Goal: Find specific page/section: Find specific page/section

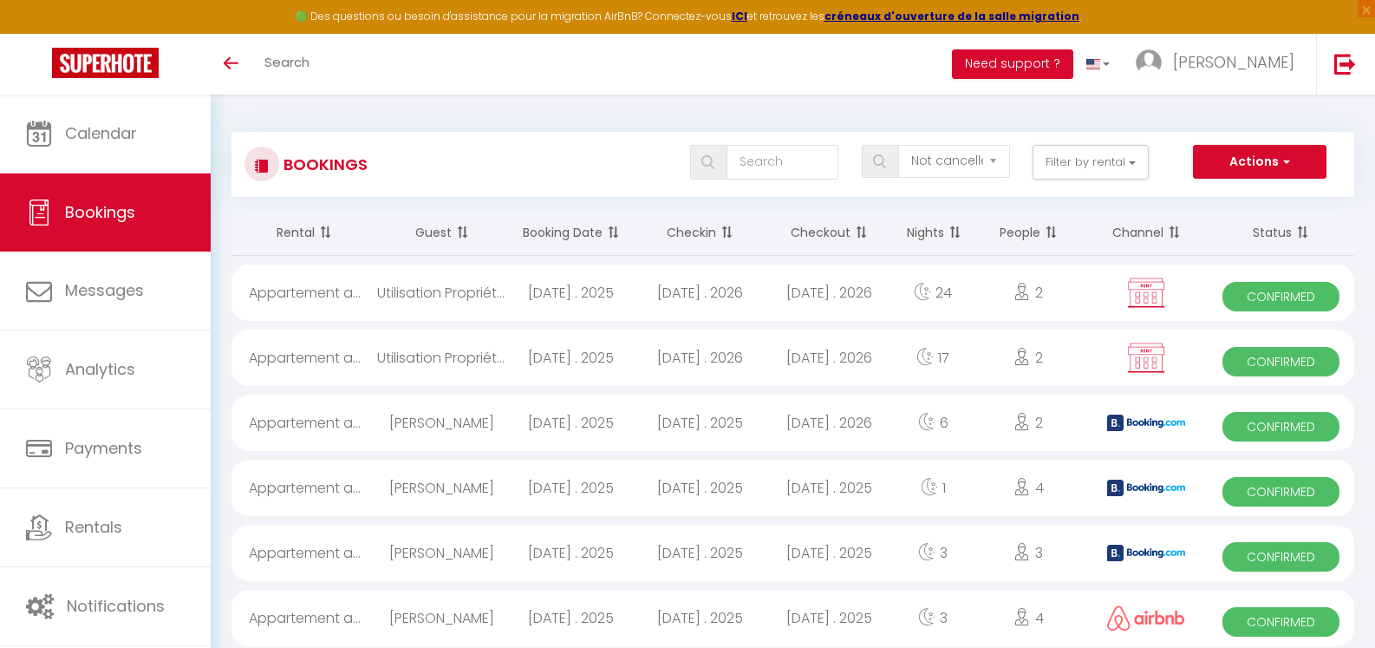
select select "not_cancelled"
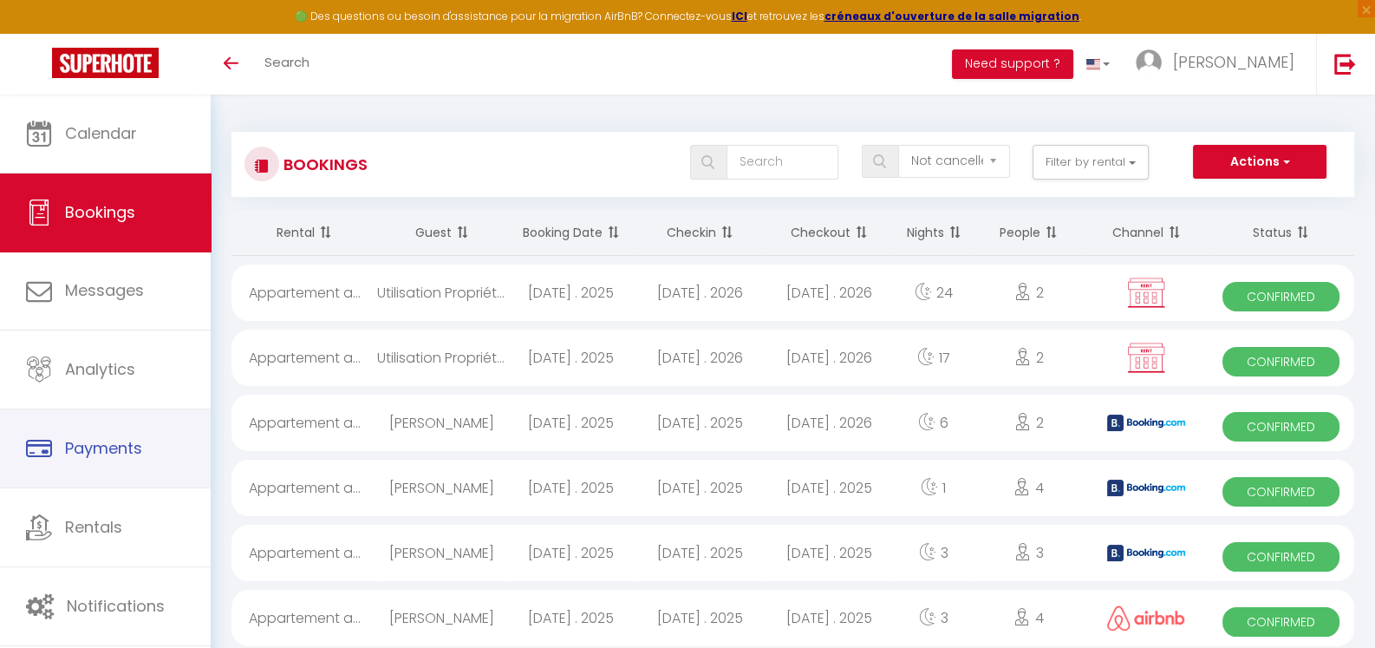
click at [108, 437] on span "Payments" at bounding box center [103, 448] width 77 height 22
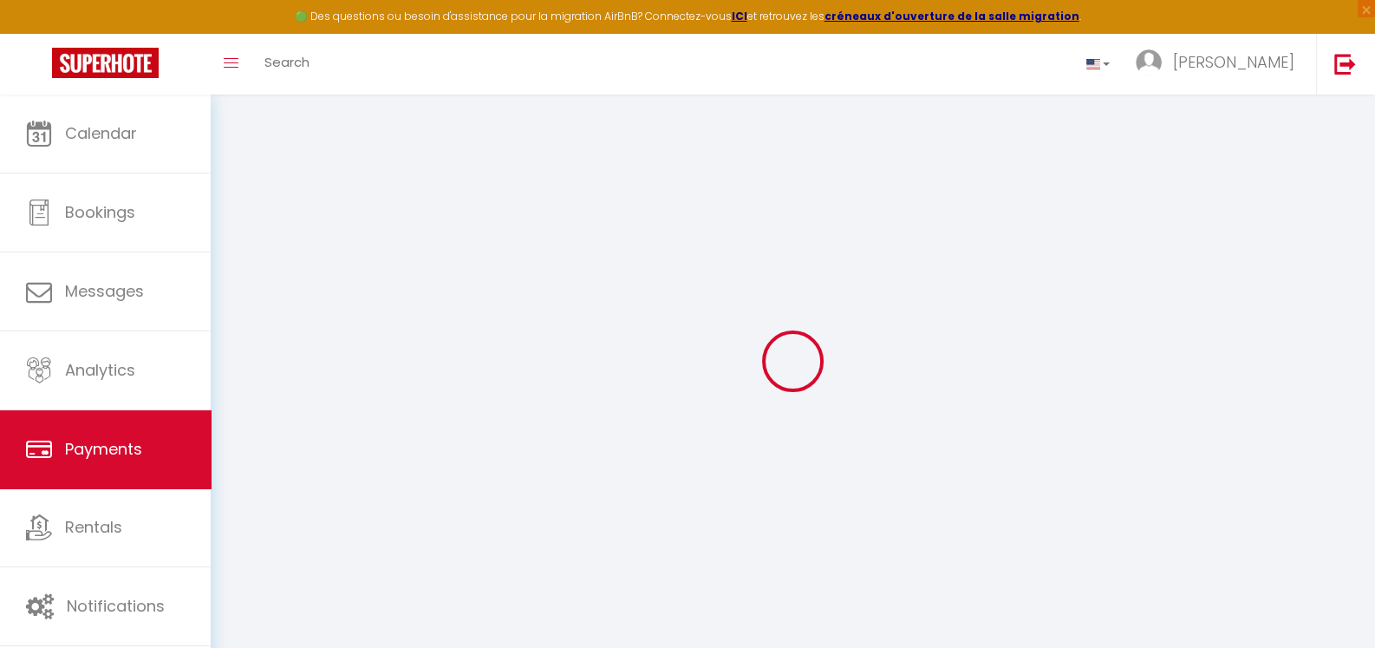
select select "2"
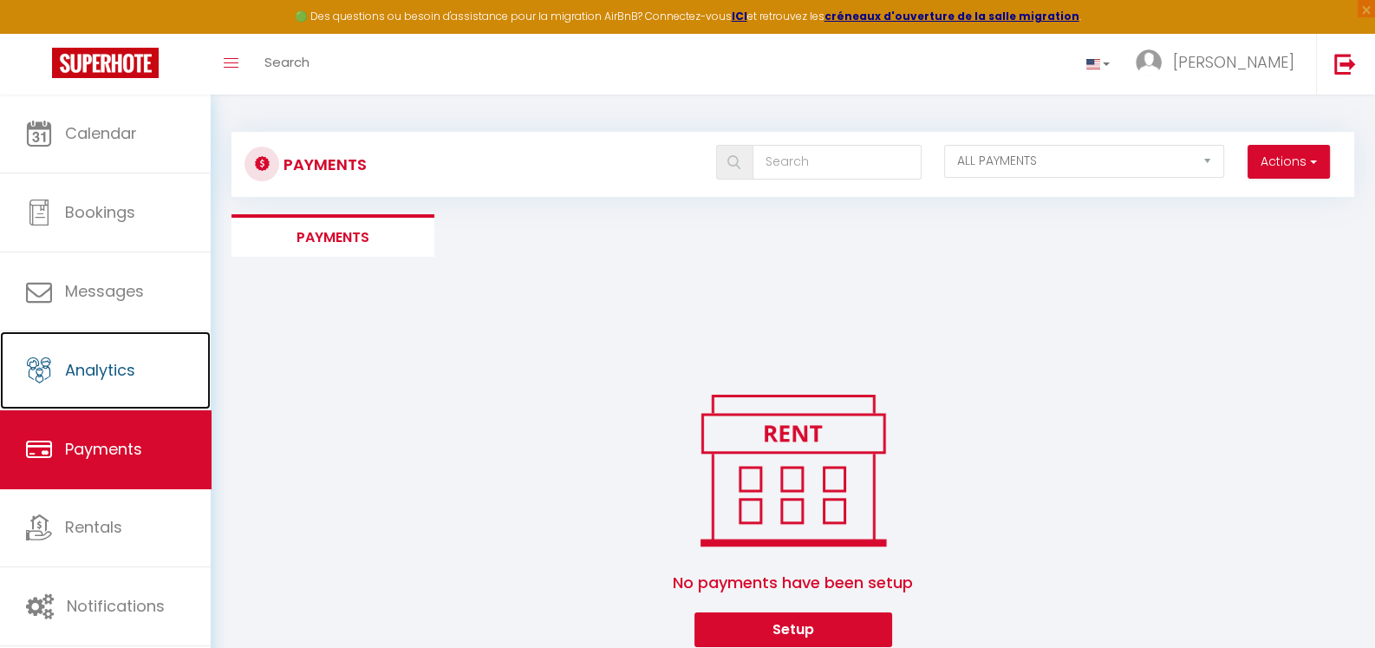
click at [99, 376] on span "Analytics" at bounding box center [100, 370] width 70 height 22
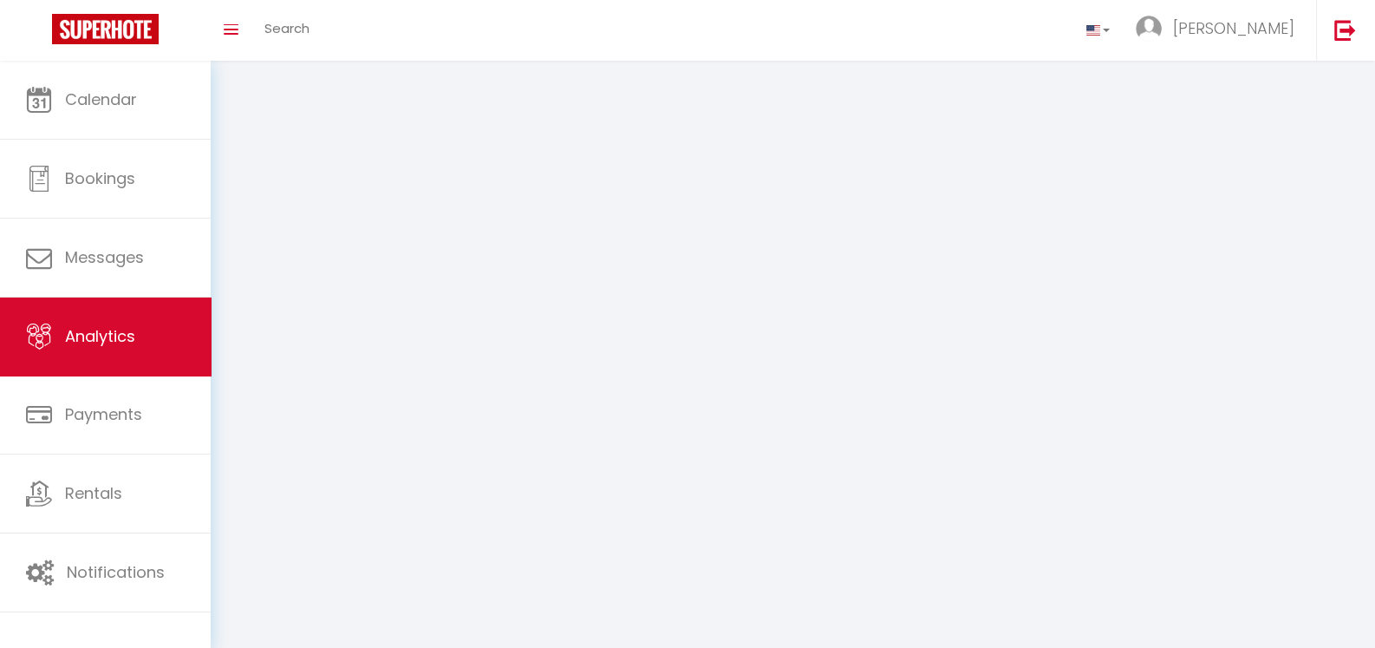
select select "2025"
select select "9"
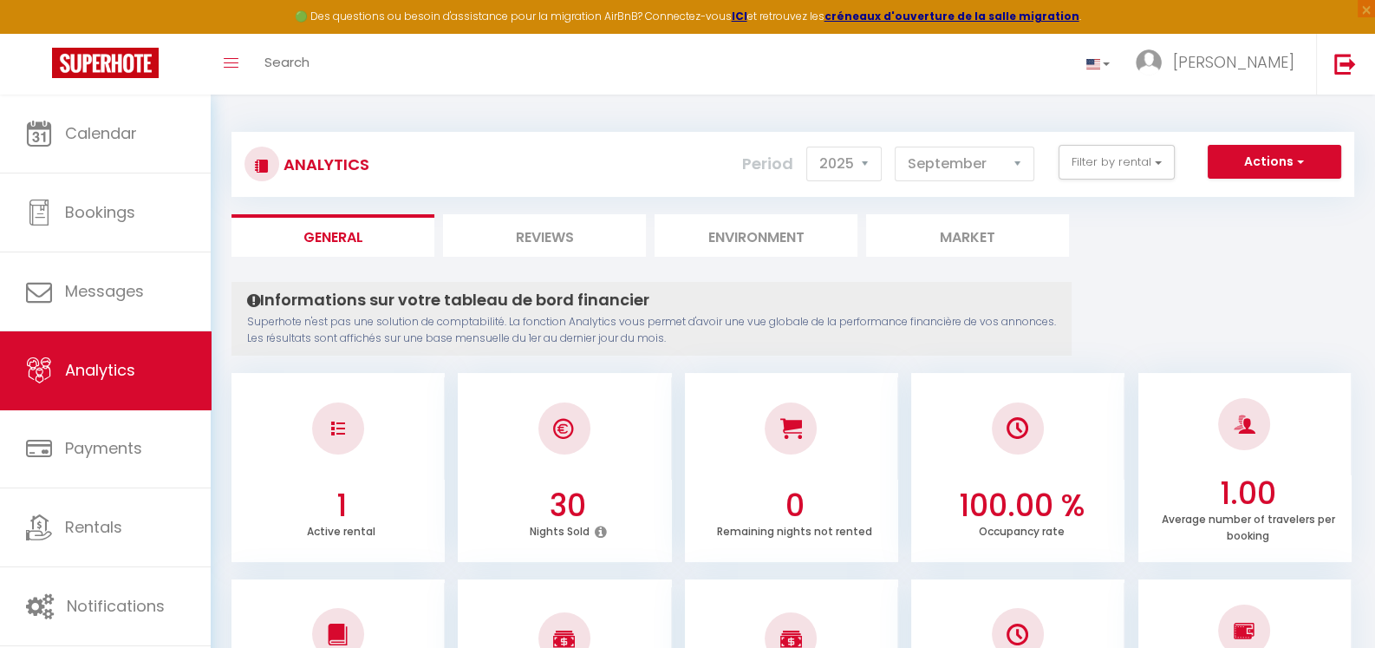
click at [581, 236] on li "Reviews" at bounding box center [544, 235] width 203 height 42
select select "2025"
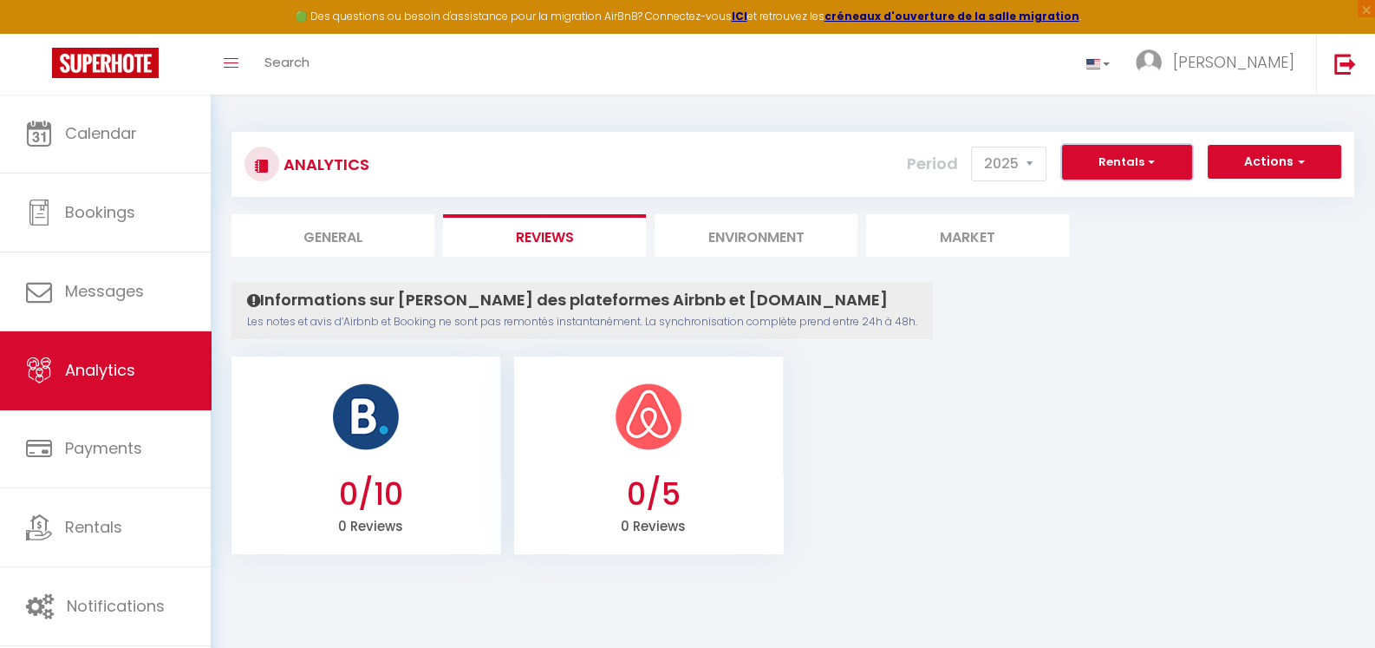
click at [1132, 159] on button "Rentals" at bounding box center [1127, 162] width 130 height 35
click at [74, 217] on span "Bookings" at bounding box center [100, 212] width 70 height 22
select select "not_cancelled"
